Goal: Information Seeking & Learning: Learn about a topic

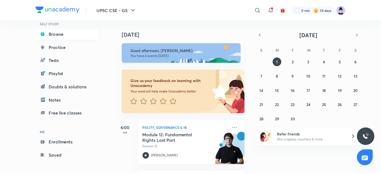
scroll to position [47, 0]
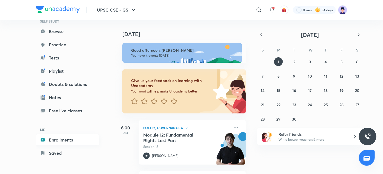
click at [60, 139] on link "Enrollments" at bounding box center [68, 139] width 64 height 11
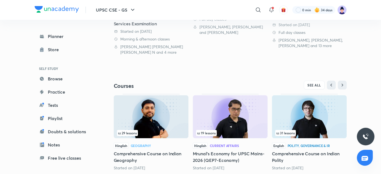
scroll to position [161, 0]
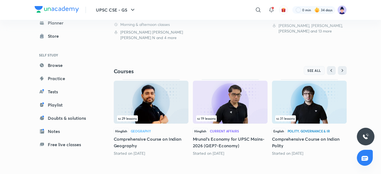
click at [316, 72] on button "SEE ALL" at bounding box center [314, 70] width 21 height 9
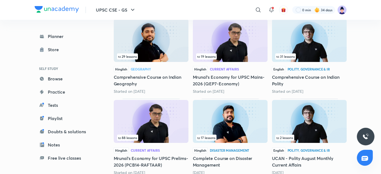
scroll to position [88, 0]
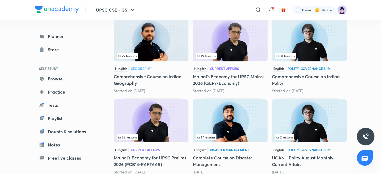
click at [315, 75] on h5 "Comprehensive Course on Indian Polity" at bounding box center [309, 79] width 75 height 13
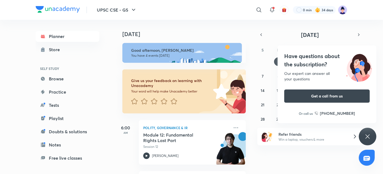
click at [320, 76] on div "Our expert can answer all your questions" at bounding box center [328, 76] width 86 height 11
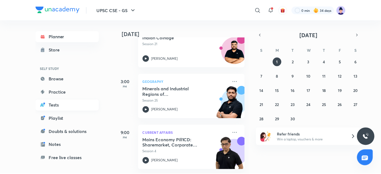
scroll to position [47, 0]
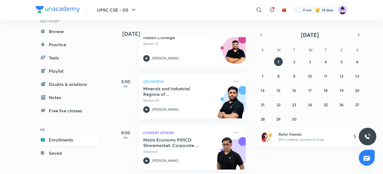
click at [67, 138] on link "Enrollments" at bounding box center [68, 139] width 64 height 11
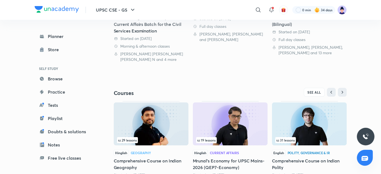
scroll to position [141, 0]
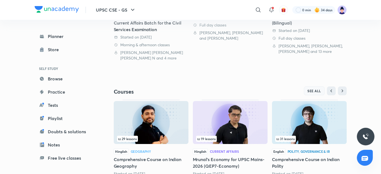
click at [313, 89] on span "SEE ALL" at bounding box center [314, 91] width 14 height 4
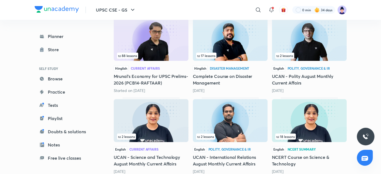
scroll to position [170, 0]
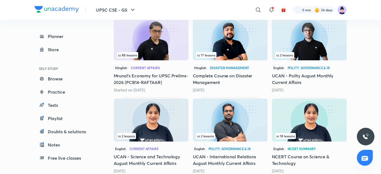
click at [170, 80] on h5 "Mrunal’s Economy for UPSC Prelims-2026 (PCB14-RAFTAAR)" at bounding box center [151, 78] width 75 height 13
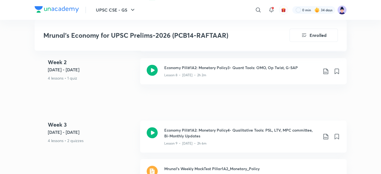
scroll to position [588, 0]
